Goal: Information Seeking & Learning: Compare options

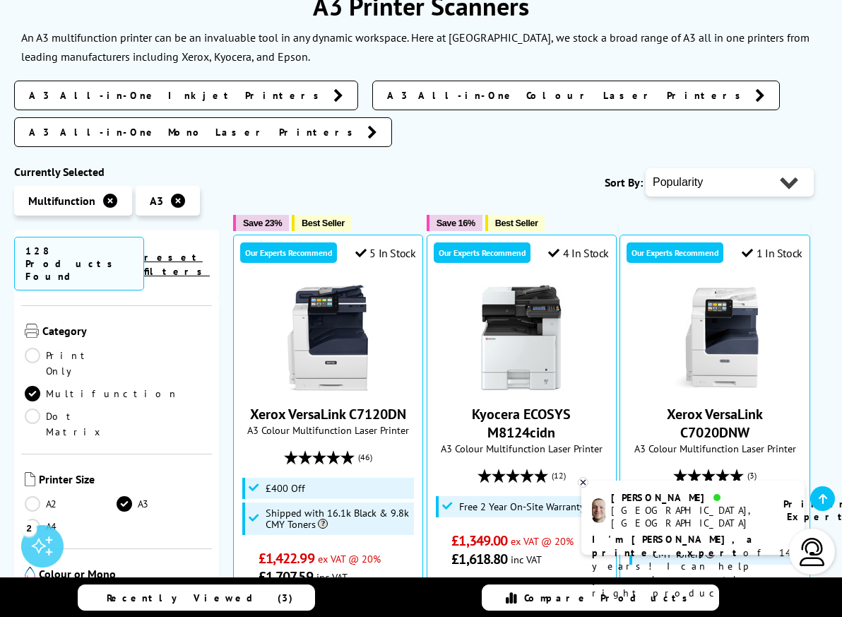
scroll to position [194, 0]
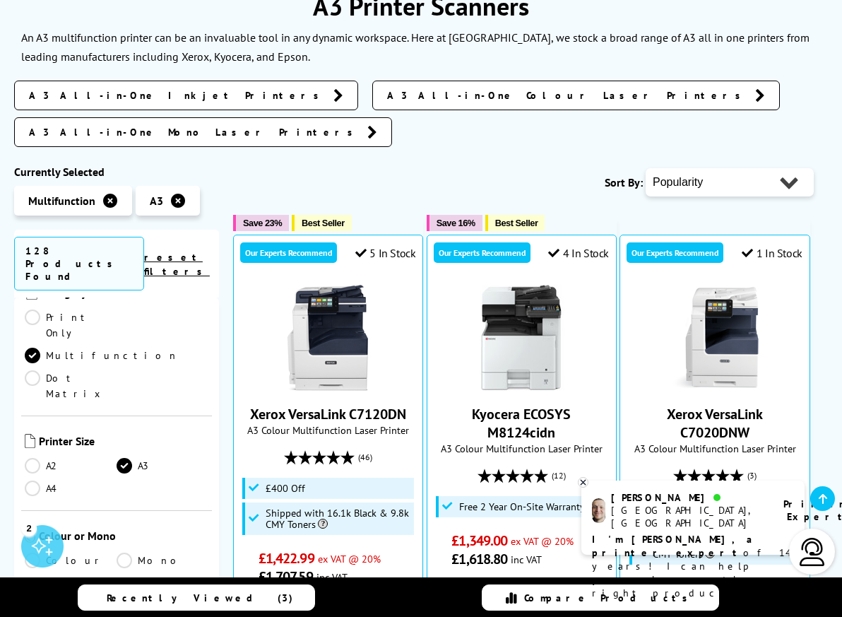
click at [30, 552] on link "Colour" at bounding box center [71, 560] width 92 height 16
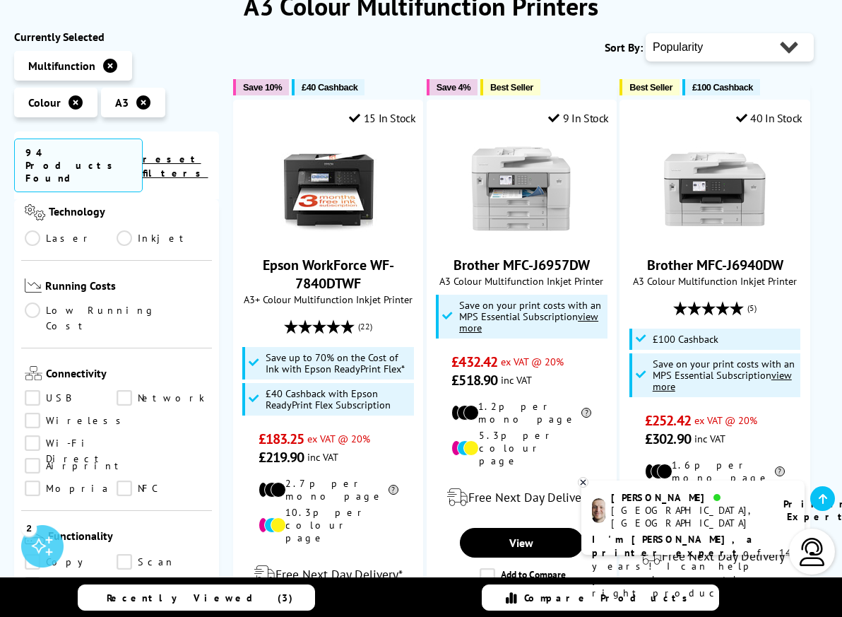
scroll to position [526, 0]
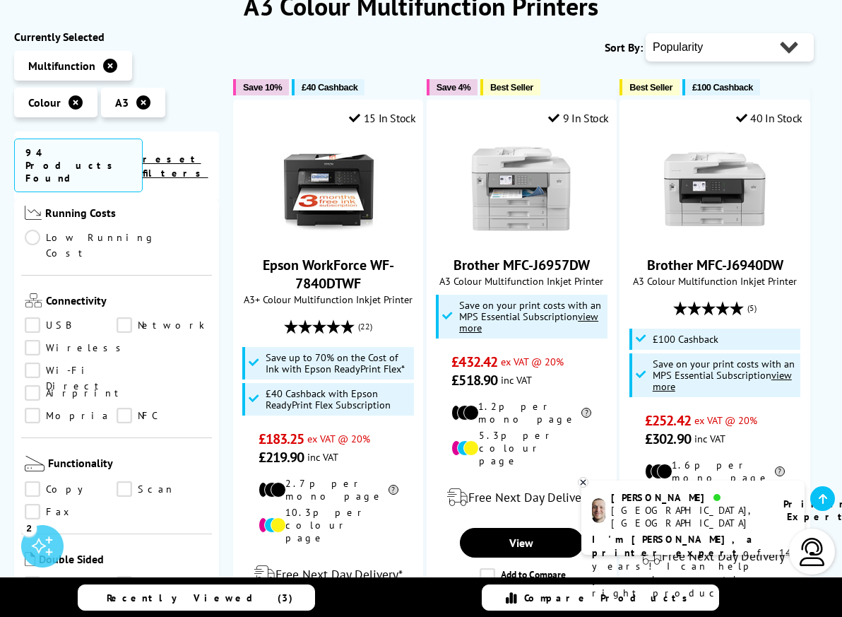
click at [124, 481] on link "Scan" at bounding box center [163, 489] width 92 height 16
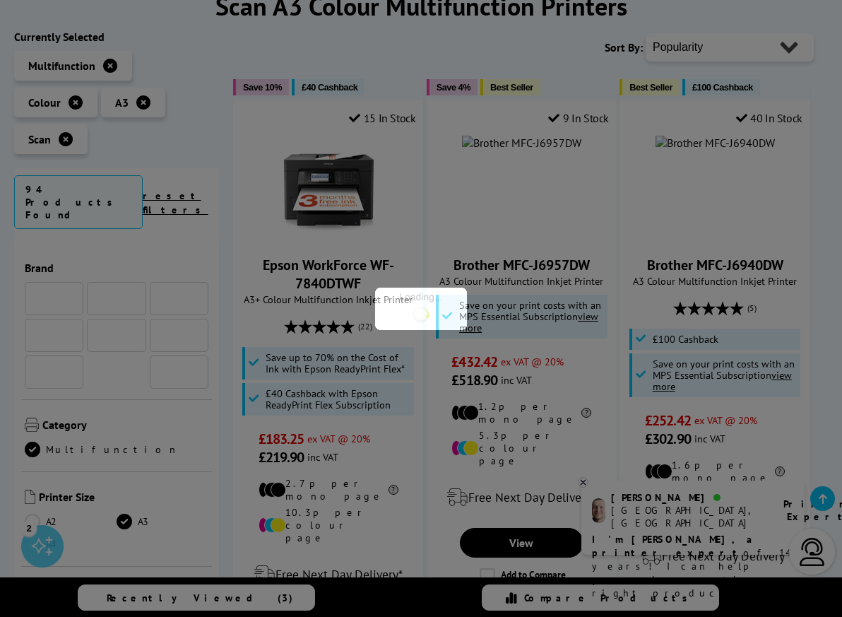
scroll to position [526, 0]
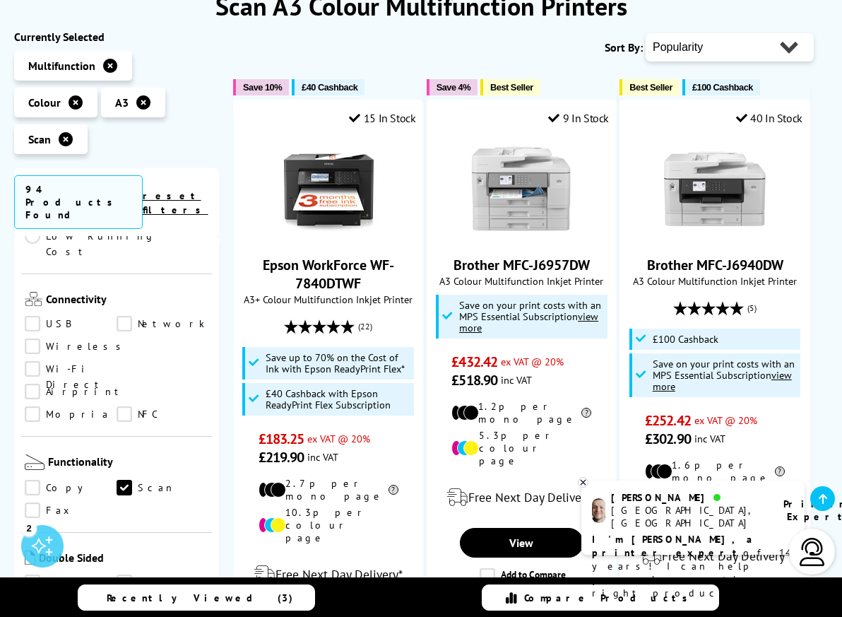
click at [30, 480] on link "Copy" at bounding box center [71, 488] width 92 height 16
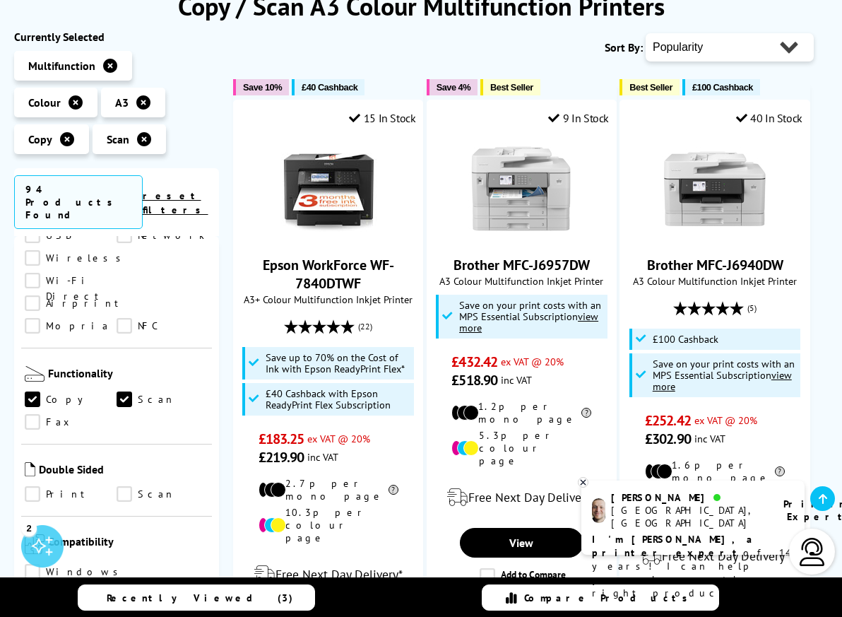
scroll to position [670, 0]
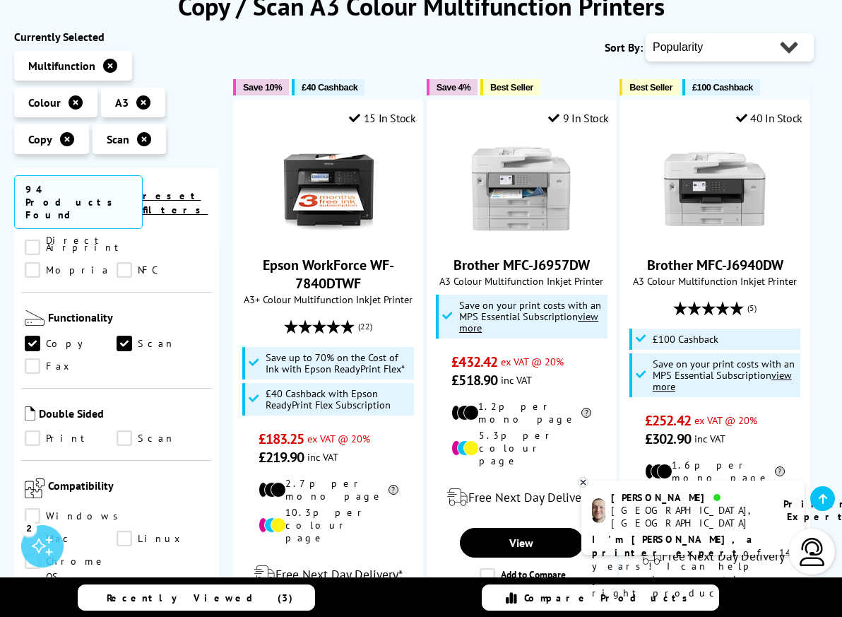
click at [36, 430] on link "Print" at bounding box center [71, 438] width 92 height 16
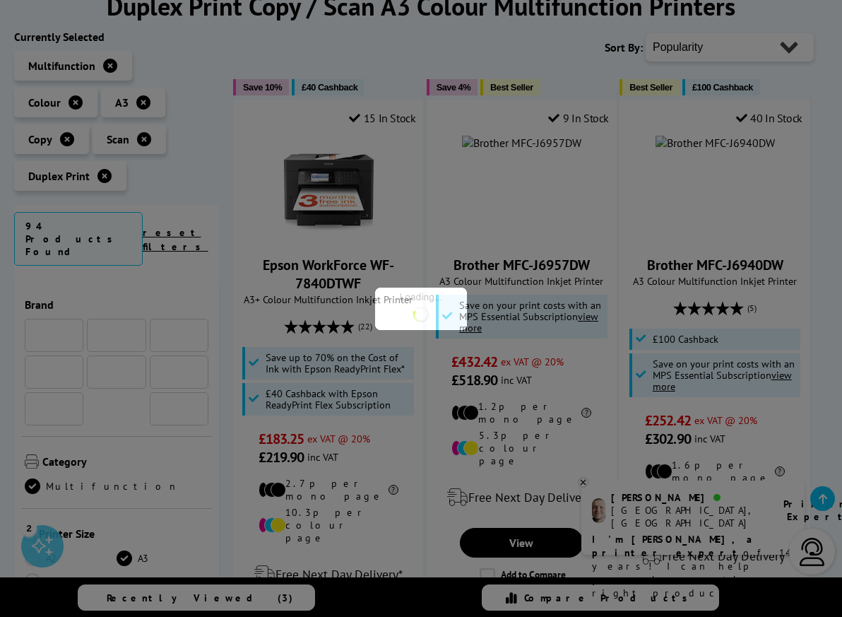
scroll to position [670, 0]
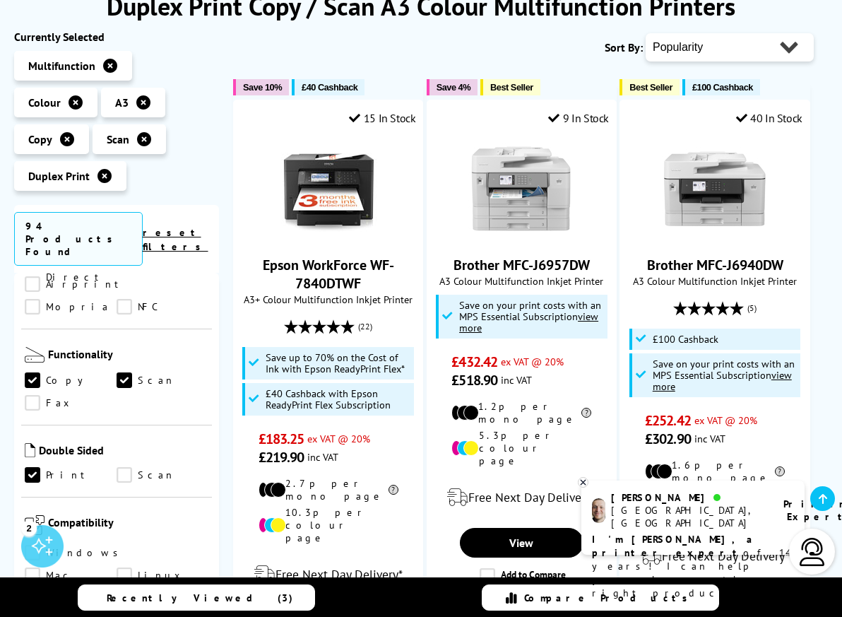
click at [122, 467] on link "Scan" at bounding box center [163, 475] width 92 height 16
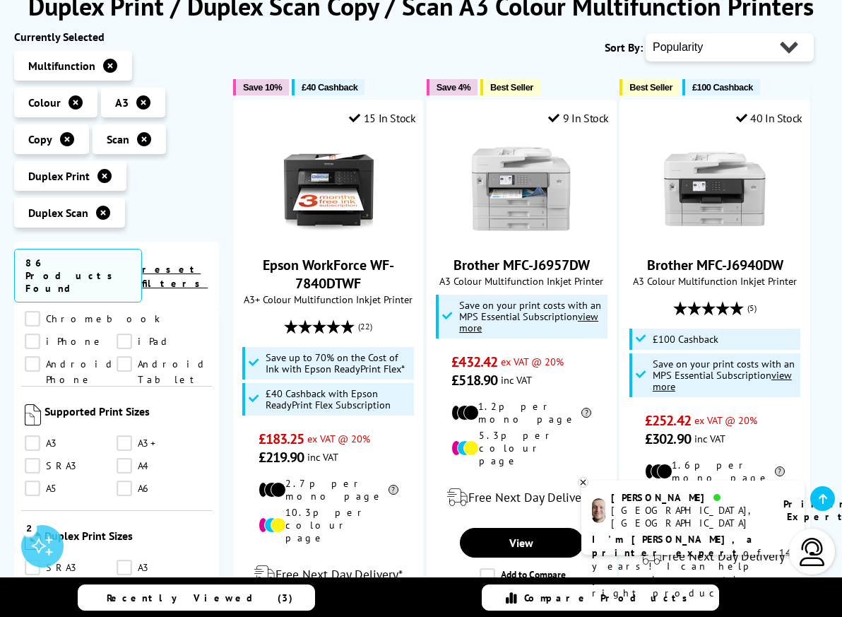
scroll to position [1190, 0]
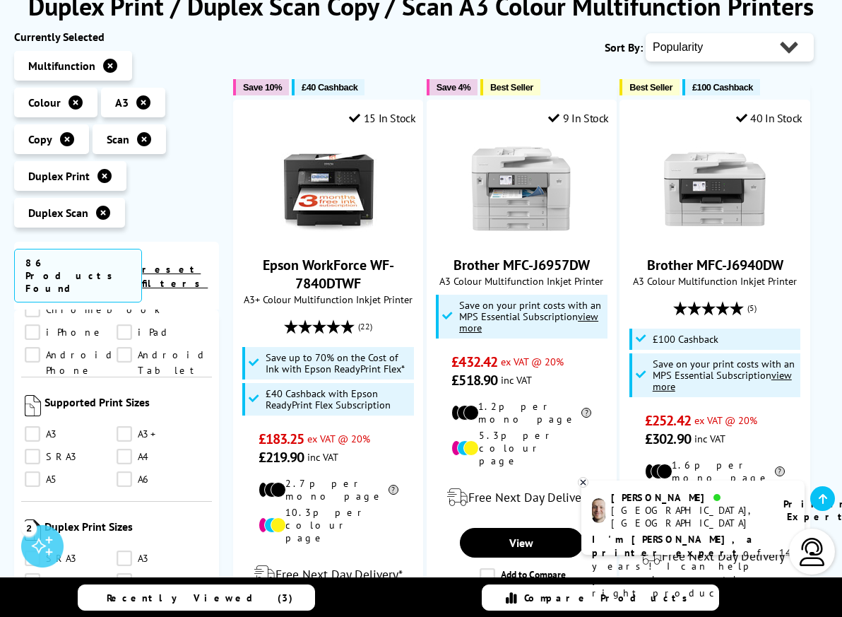
click at [126, 426] on link "A3+" at bounding box center [163, 434] width 92 height 16
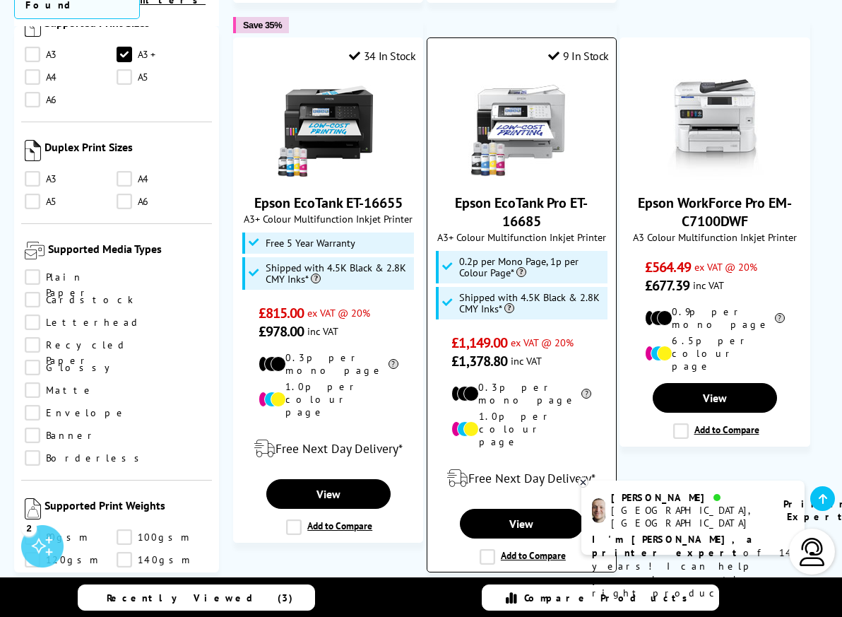
scroll to position [931, 0]
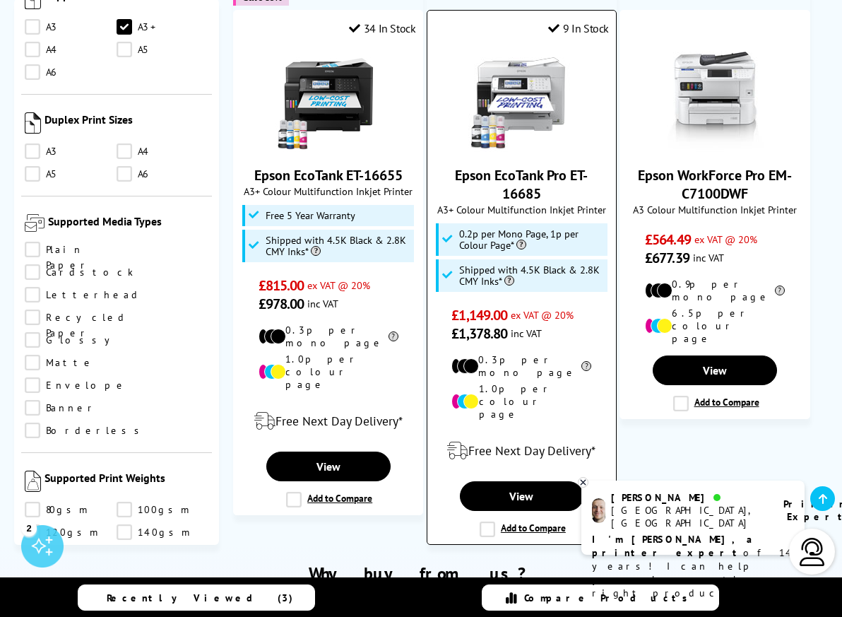
click at [485, 521] on label "Add to Compare" at bounding box center [523, 529] width 86 height 16
click at [0, 0] on input "Add to Compare" at bounding box center [0, 0] width 0 height 0
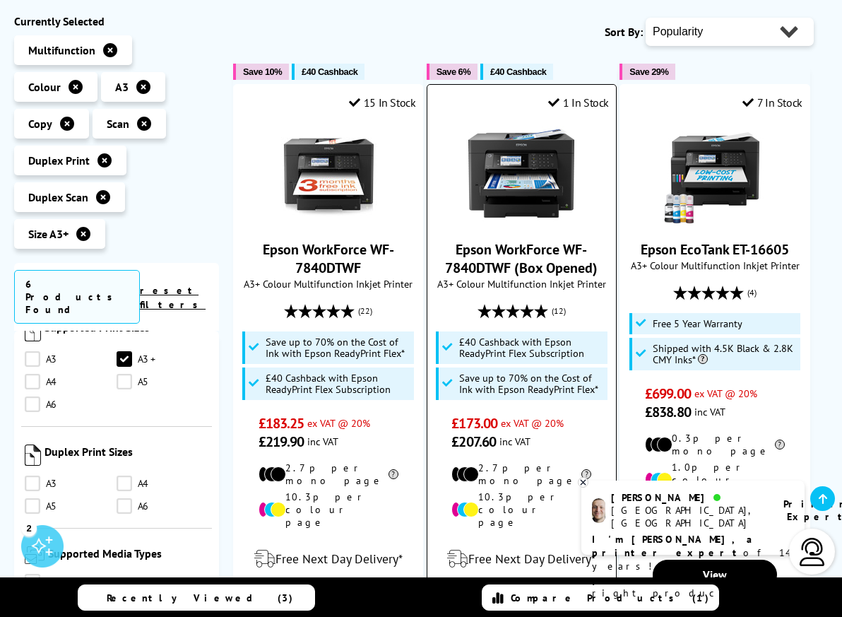
scroll to position [348, 0]
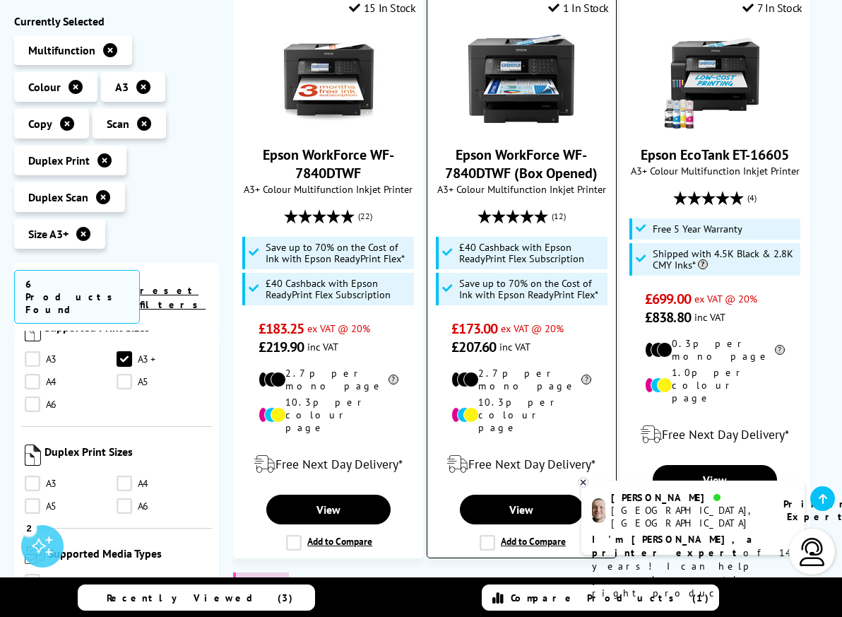
click at [486, 535] on label "Add to Compare" at bounding box center [523, 543] width 86 height 16
click at [0, 0] on input "Add to Compare" at bounding box center [0, 0] width 0 height 0
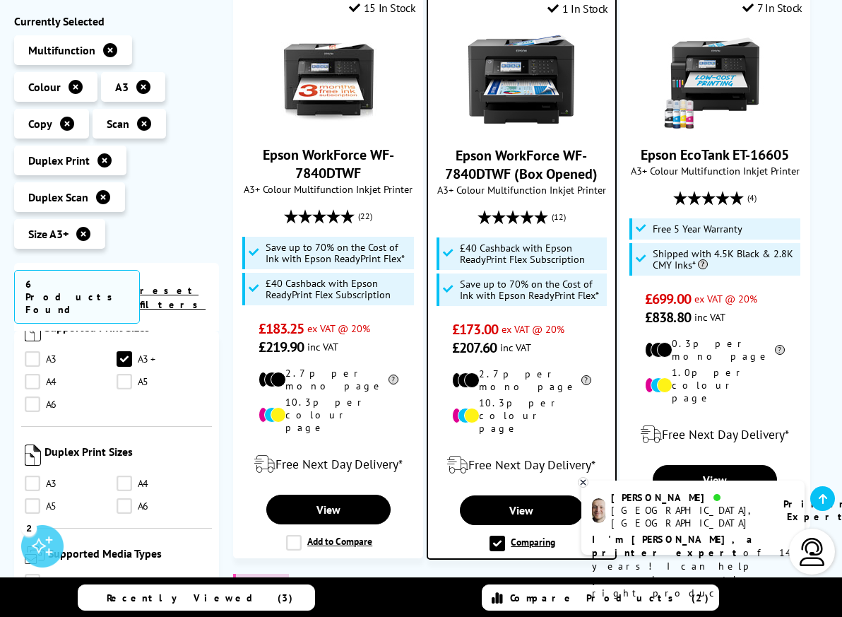
click at [427, 593] on div "Recently Viewed (3) Compare Products (2)" at bounding box center [421, 597] width 842 height 40
click at [565, 595] on span "Compare Products (2)" at bounding box center [609, 597] width 199 height 13
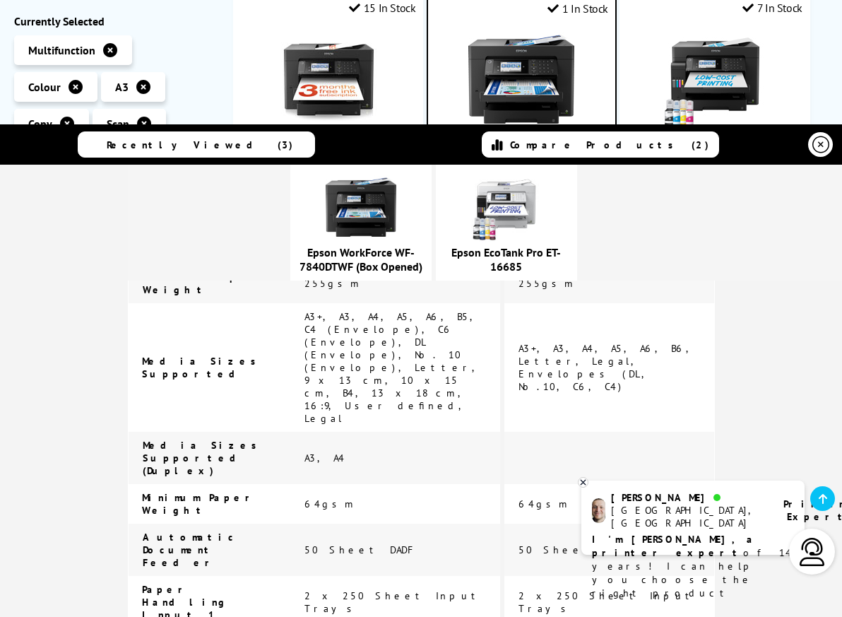
scroll to position [2852, 0]
